Goal: Register for event/course

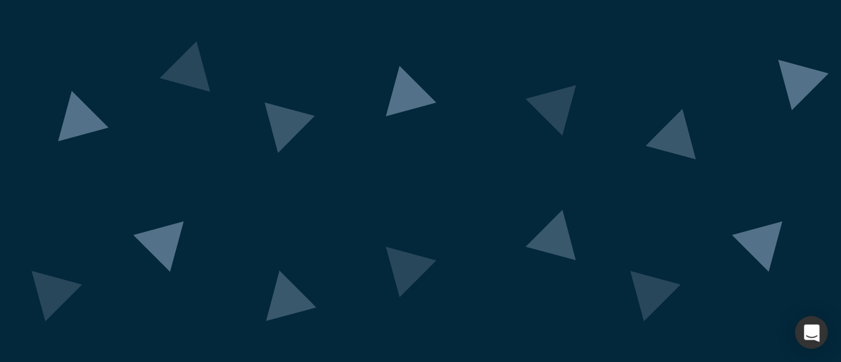
scroll to position [141, 0]
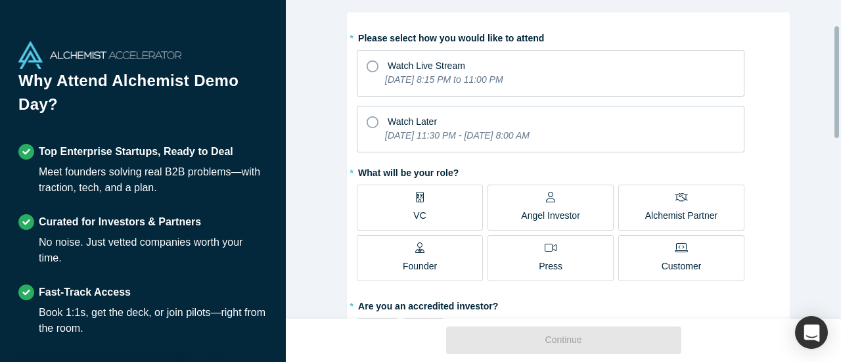
scroll to position [72, 0]
click at [543, 203] on span "Angel Investor" at bounding box center [550, 208] width 59 height 26
click at [0, 0] on input "Angel Investor" at bounding box center [0, 0] width 0 height 0
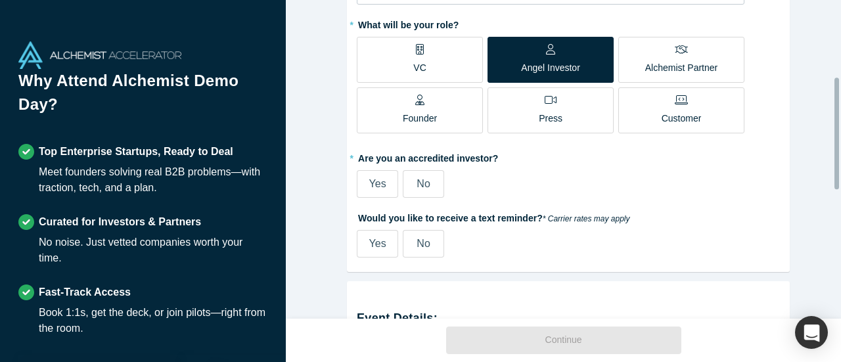
scroll to position [219, 0]
click at [374, 181] on span "Yes" at bounding box center [377, 182] width 17 height 11
click at [0, 0] on input "Yes" at bounding box center [0, 0] width 0 height 0
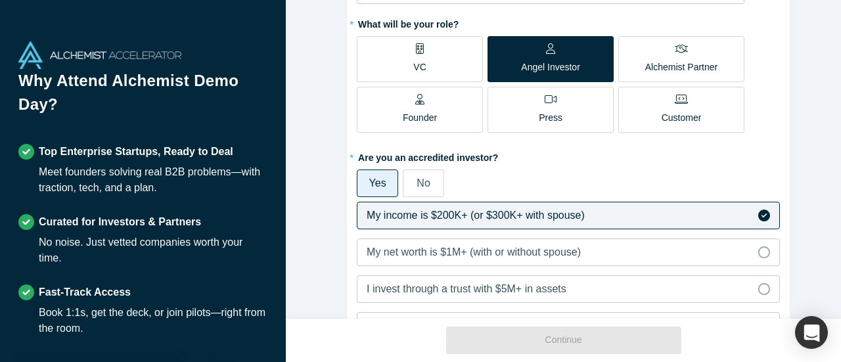
click at [374, 181] on span "Yes" at bounding box center [377, 182] width 17 height 11
click at [0, 0] on input "Yes" at bounding box center [0, 0] width 0 height 0
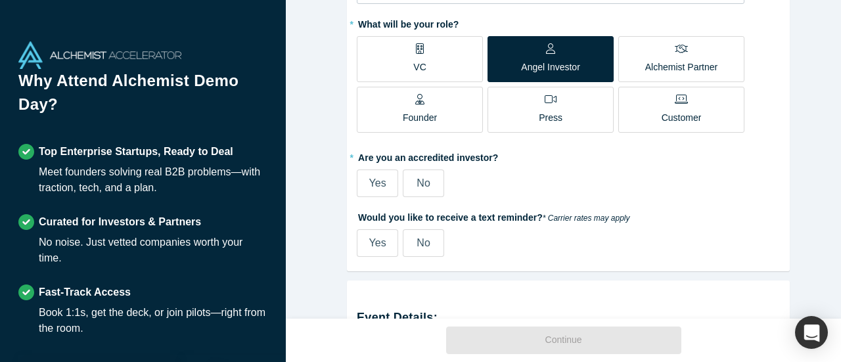
click at [407, 70] on label "VC" at bounding box center [420, 59] width 126 height 46
click at [0, 0] on input "VC" at bounding box center [0, 0] width 0 height 0
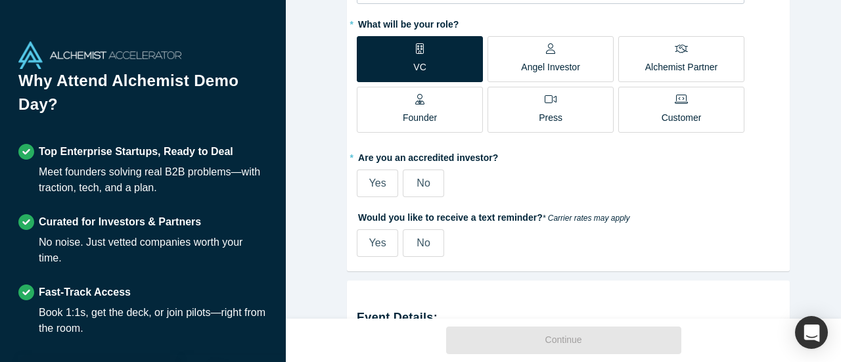
click at [370, 177] on span "Yes" at bounding box center [377, 182] width 17 height 11
click at [0, 0] on input "Yes" at bounding box center [0, 0] width 0 height 0
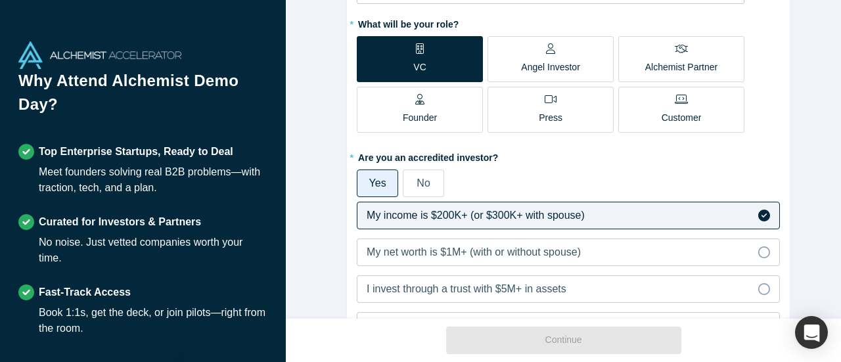
click at [416, 177] on span "No" at bounding box center [422, 182] width 13 height 11
click at [0, 0] on input "No" at bounding box center [0, 0] width 0 height 0
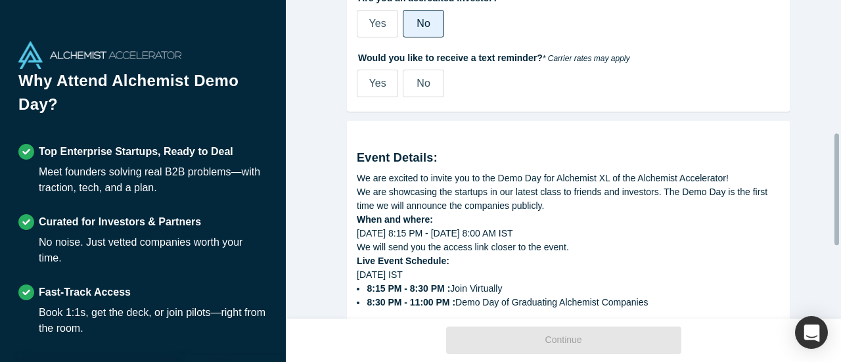
scroll to position [380, 0]
click at [428, 81] on label "No" at bounding box center [423, 83] width 41 height 28
click at [0, 0] on input "No" at bounding box center [0, 0] width 0 height 0
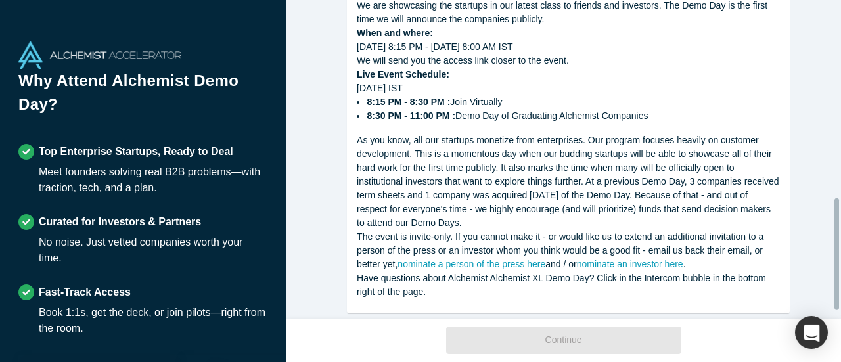
scroll to position [565, 0]
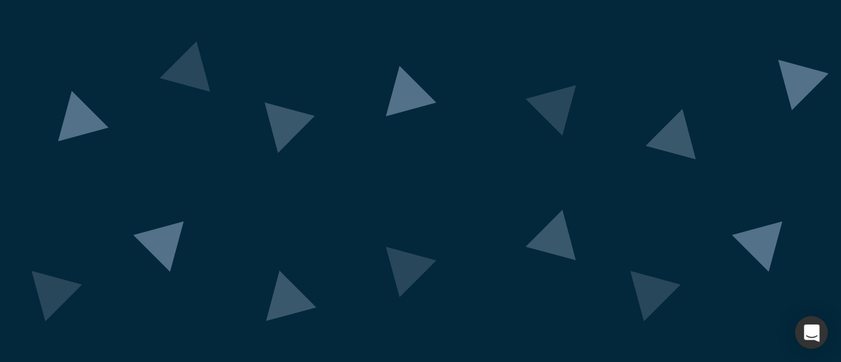
scroll to position [179, 0]
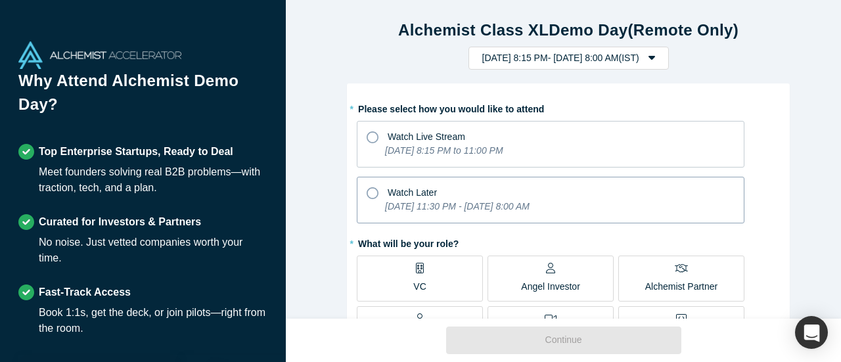
click at [368, 189] on icon at bounding box center [372, 193] width 12 height 12
click at [0, 0] on input "Watch Later [DATE] 11:30 PM - [DATE] 8:00 AM" at bounding box center [0, 0] width 0 height 0
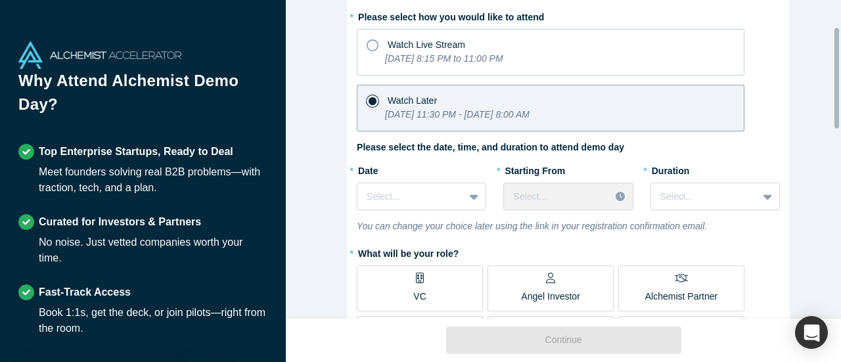
scroll to position [95, 0]
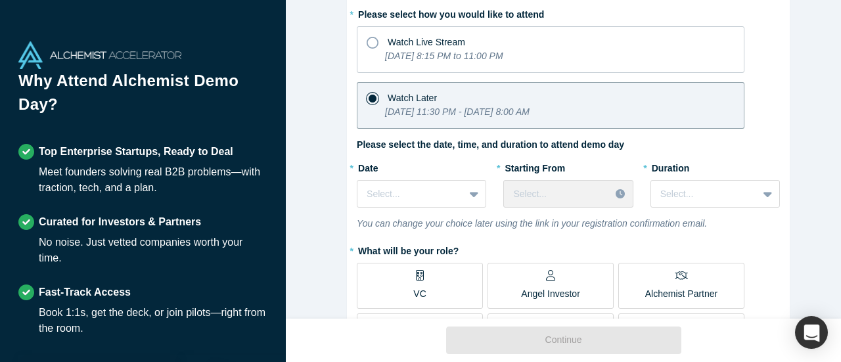
click at [421, 221] on icon "You can change your choice later using the link in your registration confirmati…" at bounding box center [532, 223] width 350 height 11
